Goal: Information Seeking & Learning: Learn about a topic

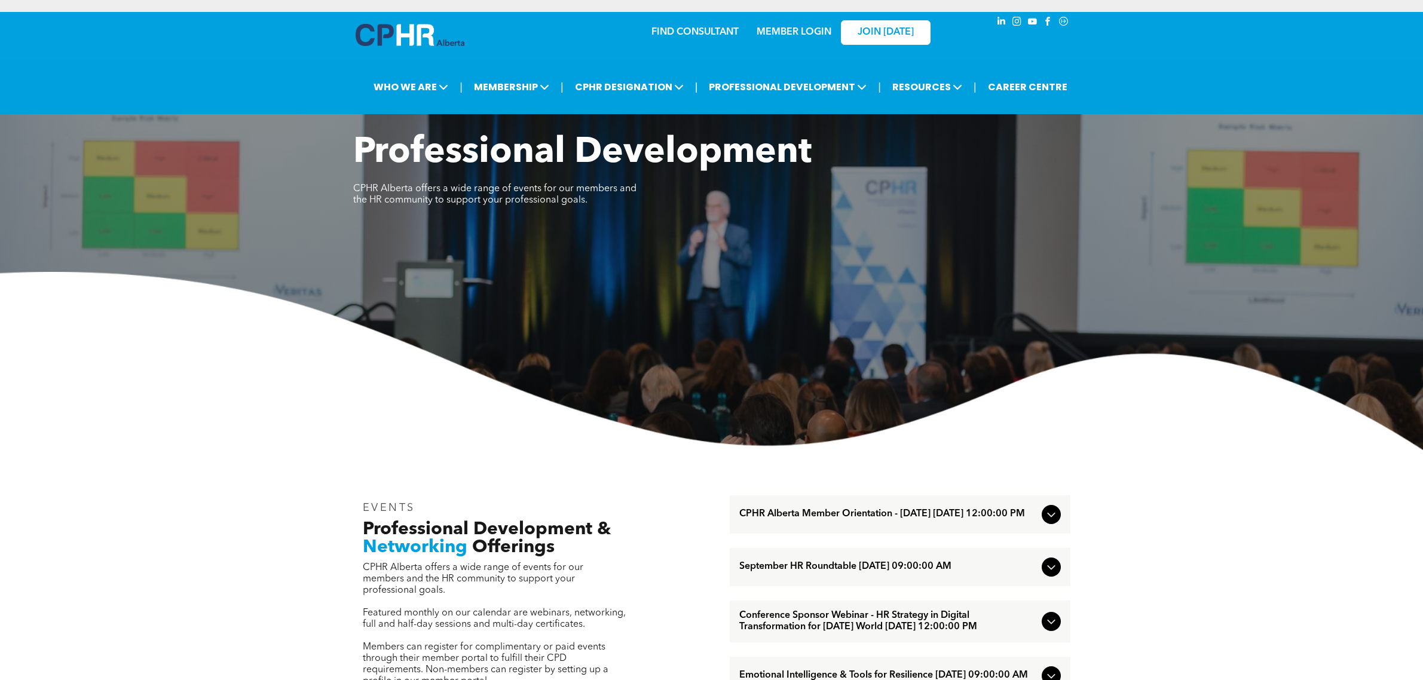
scroll to position [984, 0]
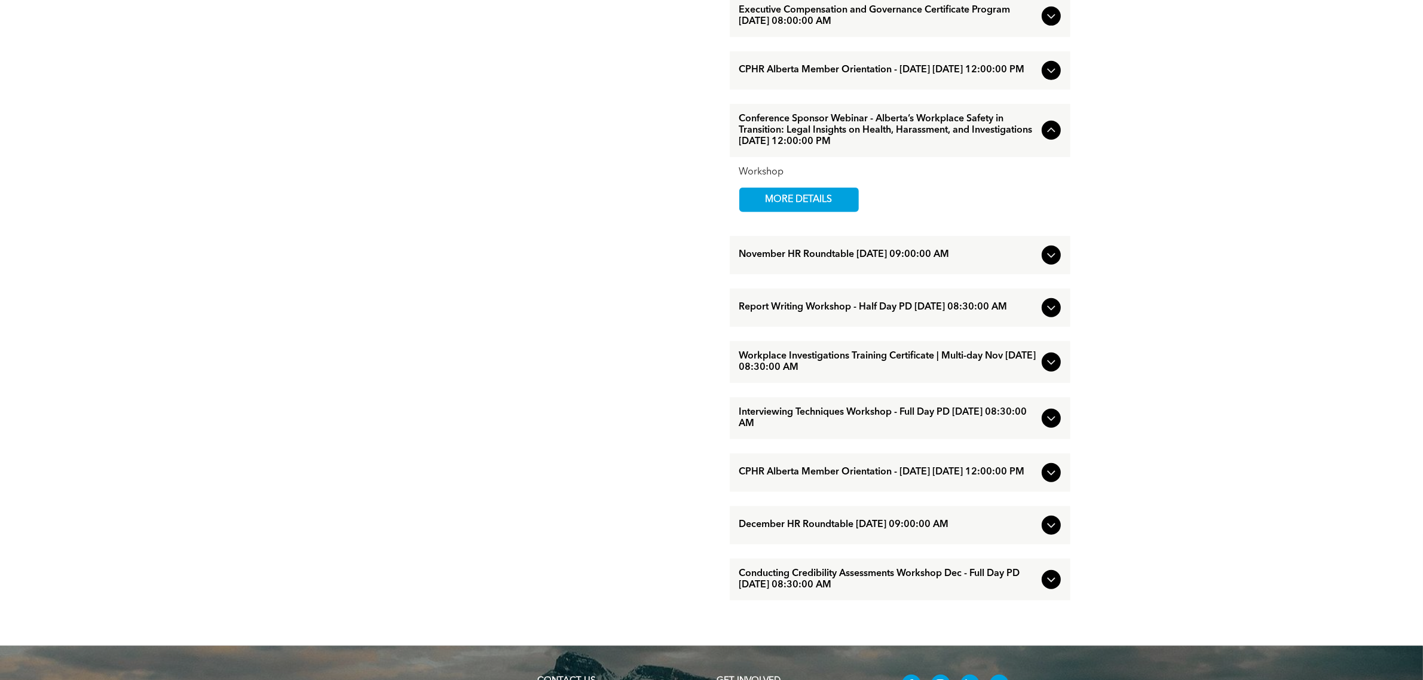
click at [858, 148] on span "Conference Sponsor Webinar - Alberta’s Workplace Safety in Transition: Legal In…" at bounding box center [888, 131] width 298 height 34
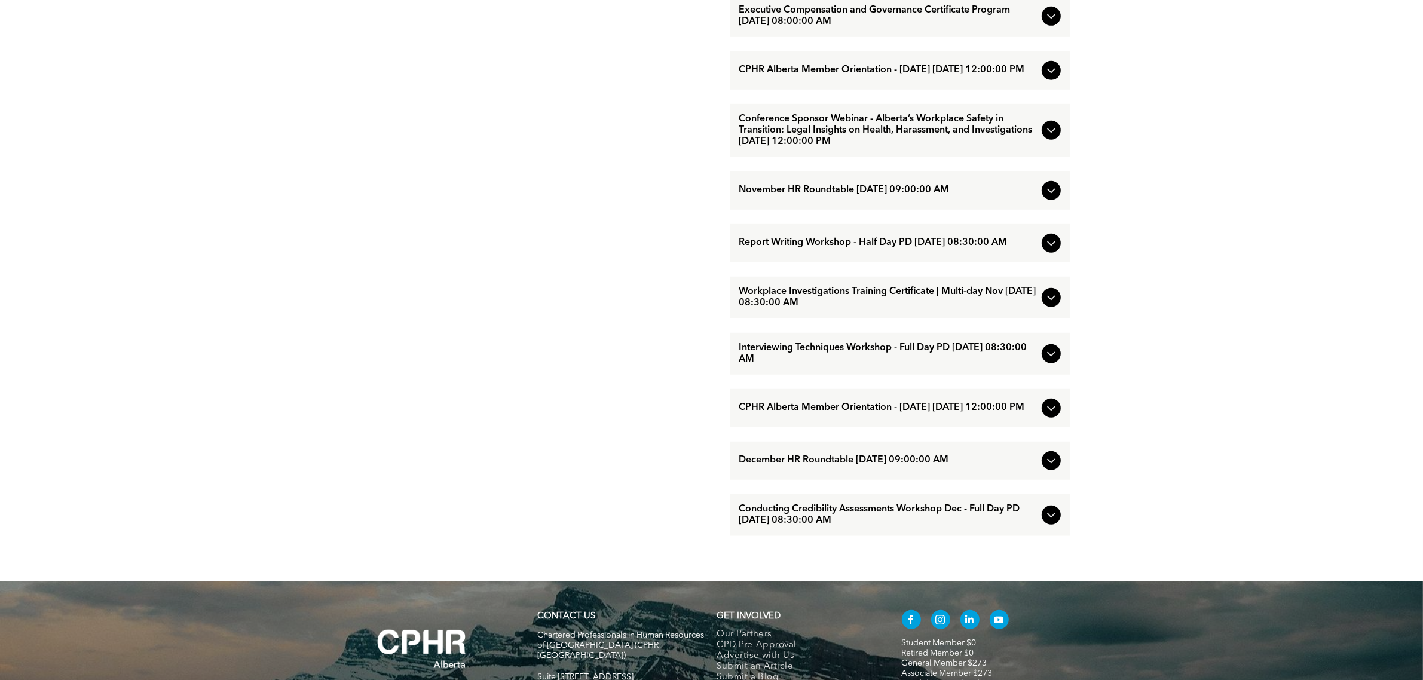
click at [865, 148] on span "Conference Sponsor Webinar - Alberta’s Workplace Safety in Transition: Legal In…" at bounding box center [888, 131] width 298 height 34
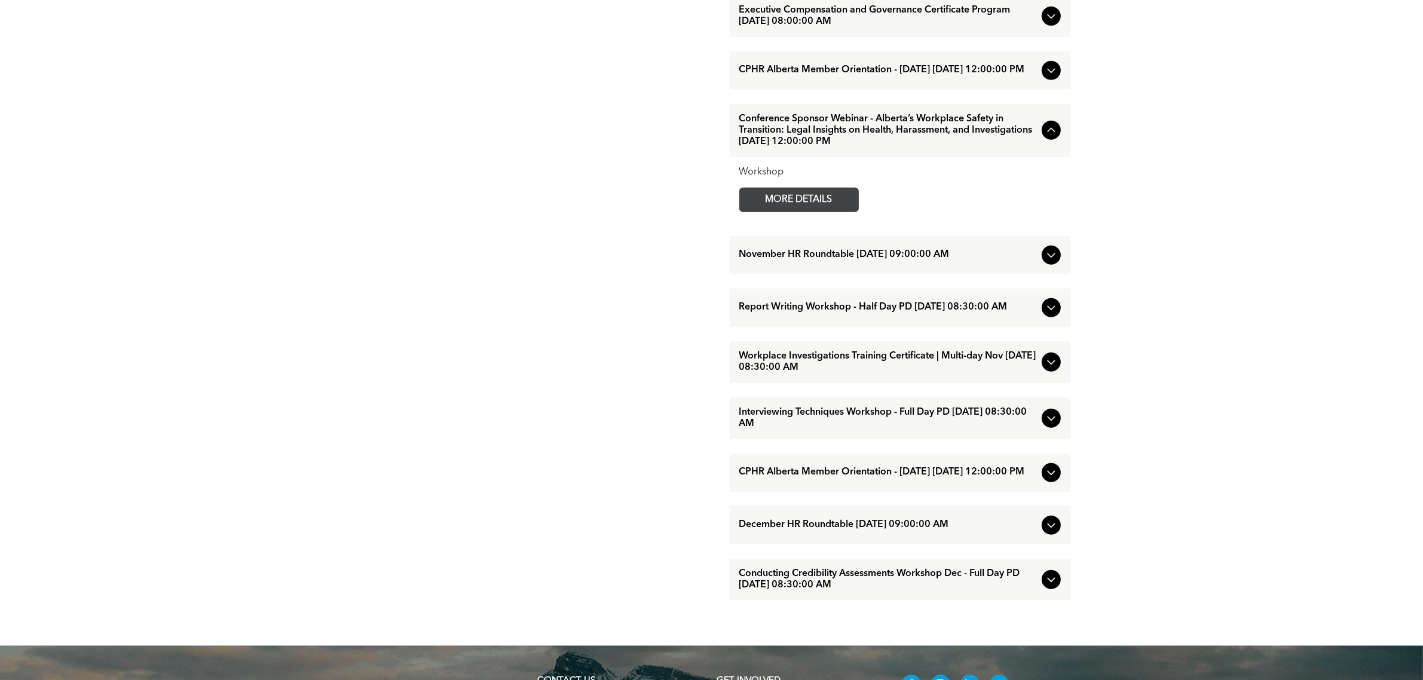
click at [819, 212] on span "MORE DETAILS" at bounding box center [799, 199] width 94 height 23
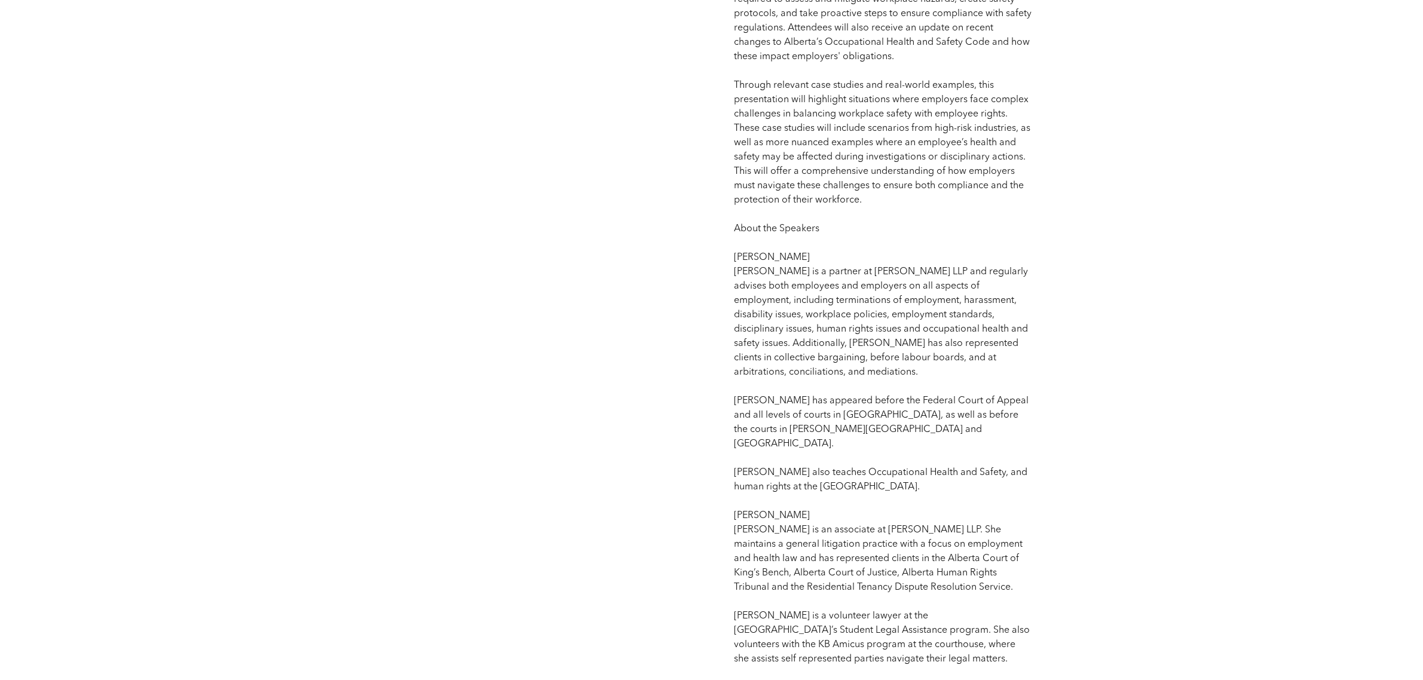
scroll to position [1195, 0]
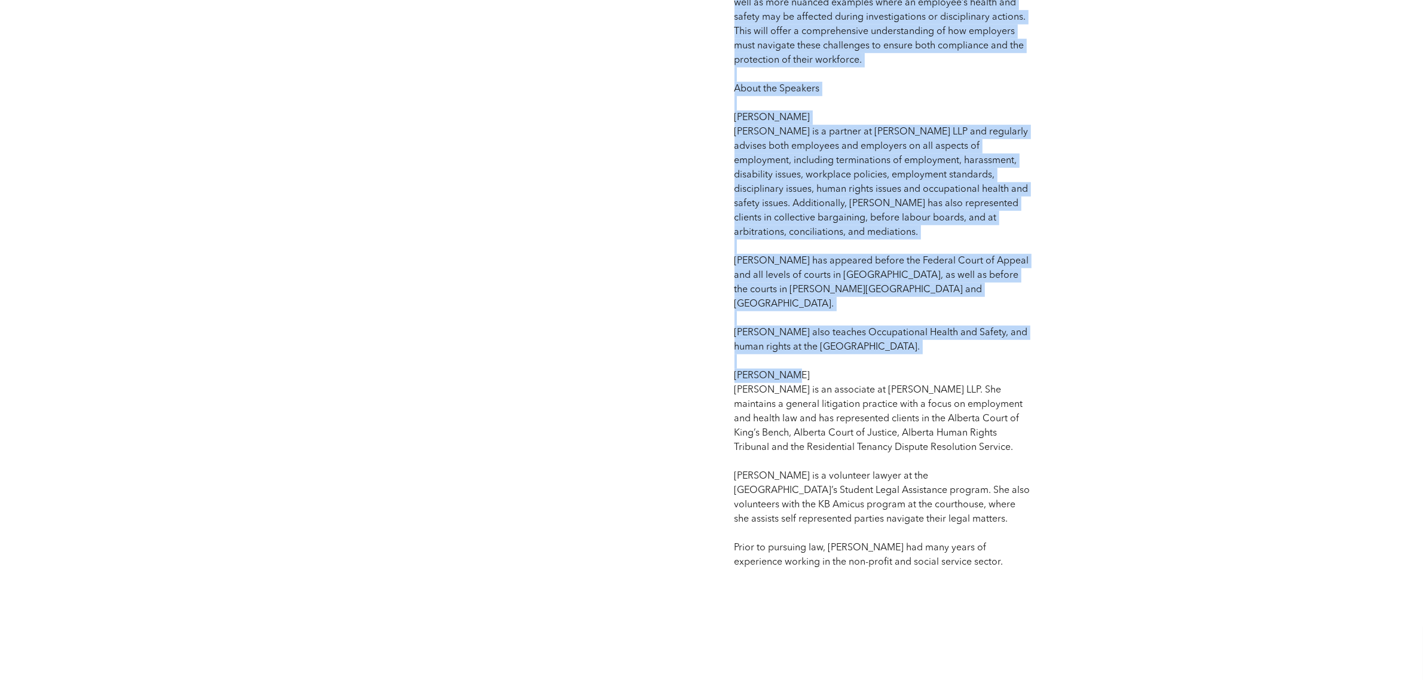
drag, startPoint x: 795, startPoint y: 347, endPoint x: 703, endPoint y: 345, distance: 91.5
click at [703, 345] on div "Conference Sponsor Webinar - Alberta’s Workplace Safety in Transition: Legal In…" at bounding box center [711, 28] width 717 height 1332
click at [803, 335] on p "Competency: Total Health and Wellness | Ethical Practices CPD: # 1 (Upon confir…" at bounding box center [884, 38] width 298 height 1061
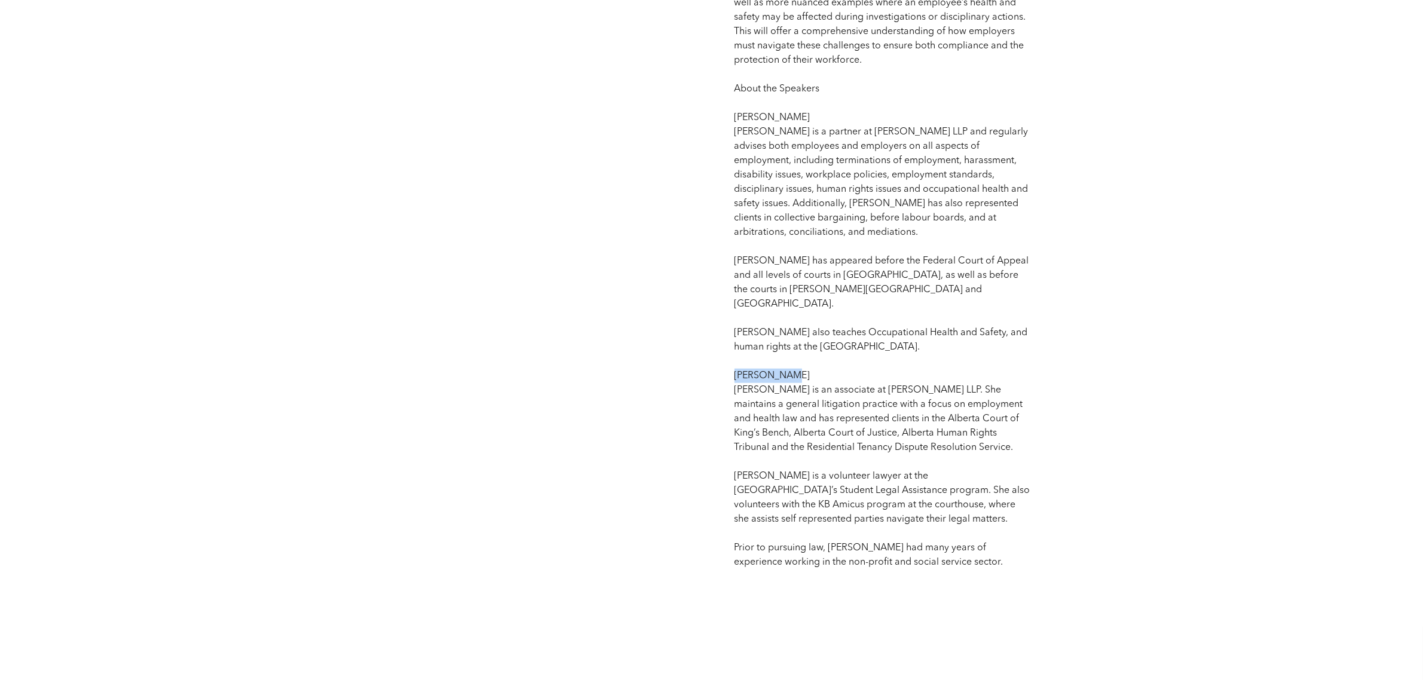
drag, startPoint x: 790, startPoint y: 350, endPoint x: 730, endPoint y: 350, distance: 59.8
click at [730, 350] on div "Competency: Total Health and Wellness | Ethical Practices CPD: # 1 (Upon confir…" at bounding box center [883, 27] width 317 height 1104
copy span "[PERSON_NAME]"
drag, startPoint x: 809, startPoint y: 103, endPoint x: 711, endPoint y: 100, distance: 97.5
click at [711, 100] on div "Conference Sponsor Webinar - Alberta’s Workplace Safety in Transition: Legal In…" at bounding box center [711, 28] width 717 height 1332
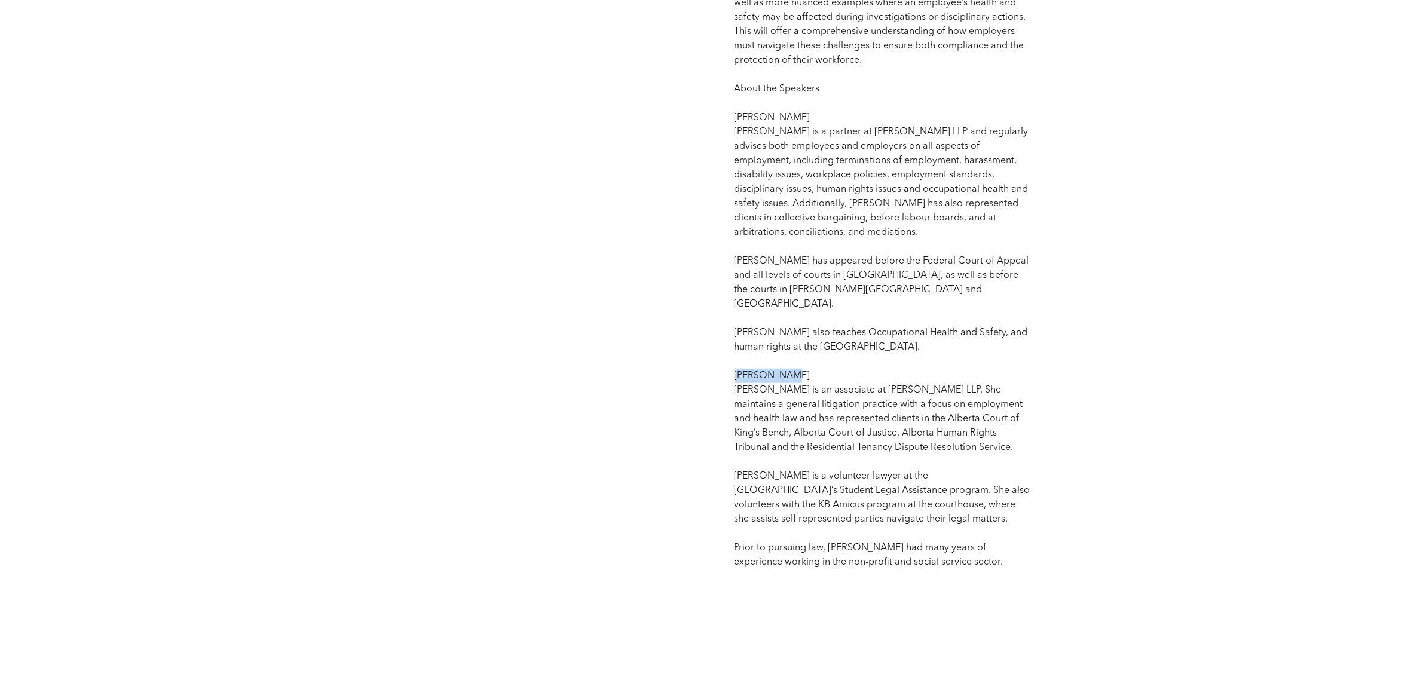
copy div "Loremipsu, Dolorsi 46, 1466, 2:11:35 AM CONSECTE Adipiscing: Elits Doeius tem I…"
click at [928, 55] on p "Competency: Total Health and Wellness | Ethical Practices CPD: # 1 (Upon confir…" at bounding box center [884, 38] width 298 height 1061
drag, startPoint x: 812, startPoint y: 102, endPoint x: 733, endPoint y: 100, distance: 78.9
click at [733, 100] on div "Competency: Total Health and Wellness | Ethical Practices CPD: # 1 (Upon confir…" at bounding box center [883, 27] width 317 height 1104
copy span "[PERSON_NAME]"
